Goal: Task Accomplishment & Management: Manage account settings

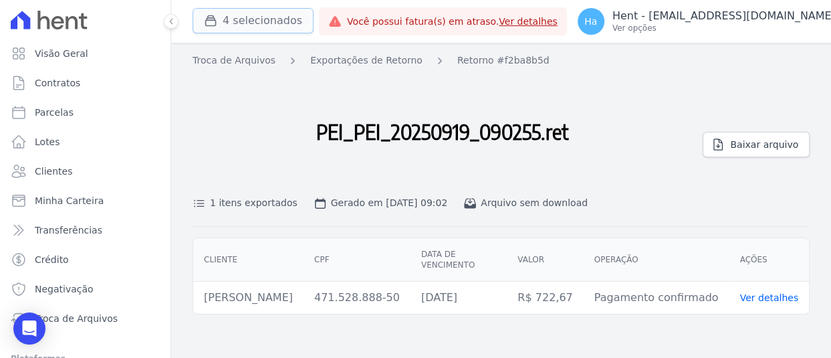
click at [265, 15] on button "4 selecionados" at bounding box center [253, 20] width 121 height 25
click at [259, 34] on span "4 selecionados" at bounding box center [253, 21] width 121 height 27
click at [259, 21] on button "4 selecionados" at bounding box center [253, 20] width 121 height 25
